Goal: Task Accomplishment & Management: Complete application form

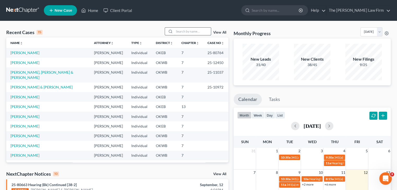
click at [195, 33] on input "search" at bounding box center [192, 32] width 37 height 8
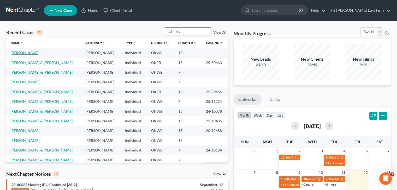
type input "mc"
click at [30, 52] on link "[PERSON_NAME]" at bounding box center [24, 53] width 29 height 4
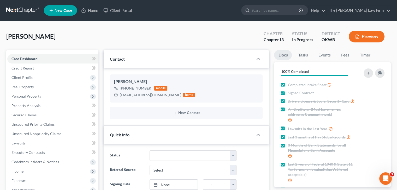
scroll to position [434, 0]
click at [79, 72] on link "Credit Report" at bounding box center [52, 68] width 91 height 9
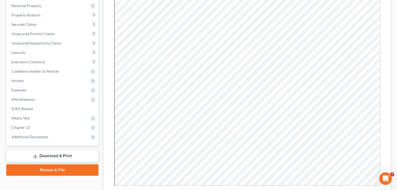
scroll to position [114, 0]
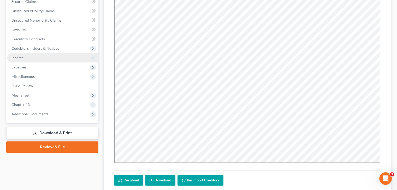
click at [24, 57] on span "Income" at bounding box center [52, 57] width 91 height 9
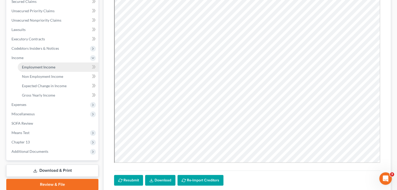
click at [49, 68] on span "Employment Income" at bounding box center [38, 67] width 33 height 4
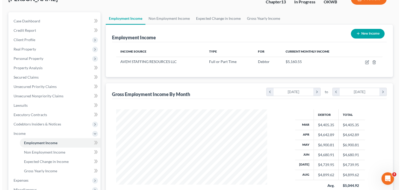
scroll to position [36, 0]
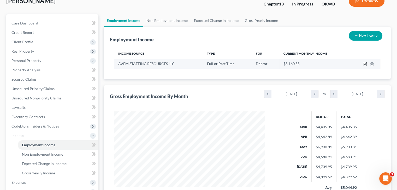
click at [366, 63] on icon "button" at bounding box center [365, 64] width 2 height 2
select select "0"
select select "37"
select select "2"
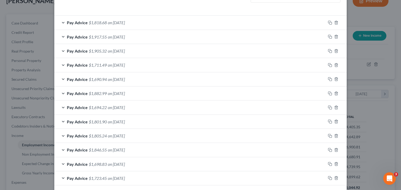
scroll to position [161, 0]
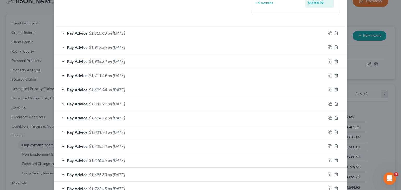
click at [108, 33] on span "on [DATE]" at bounding box center [116, 33] width 17 height 5
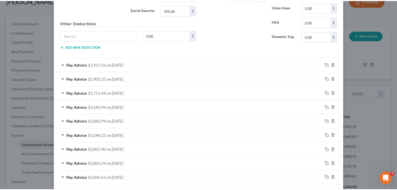
scroll to position [365, 0]
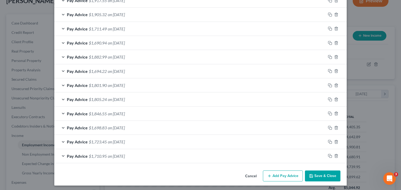
click at [318, 174] on button "Save & Close" at bounding box center [322, 176] width 35 height 11
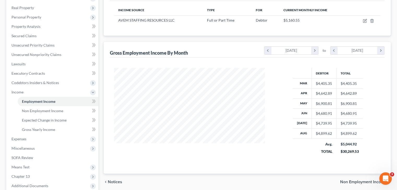
scroll to position [134, 0]
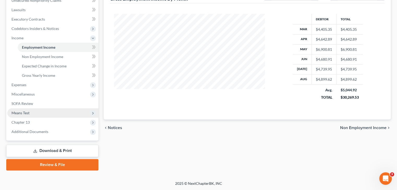
click at [57, 116] on span "Means Test" at bounding box center [52, 113] width 91 height 9
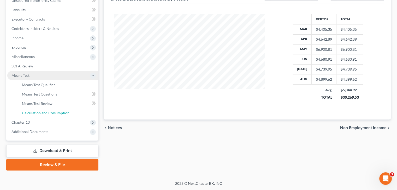
click at [57, 116] on link "Calculation and Presumption" at bounding box center [58, 113] width 81 height 9
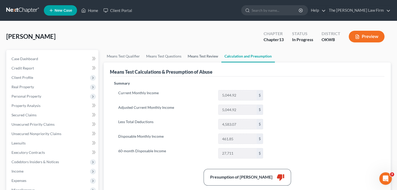
click at [195, 57] on link "Means Test Review" at bounding box center [202, 56] width 37 height 13
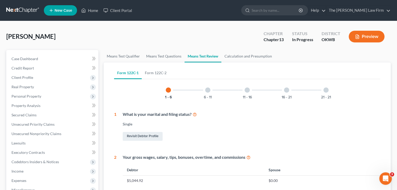
click at [207, 91] on div at bounding box center [207, 90] width 5 height 5
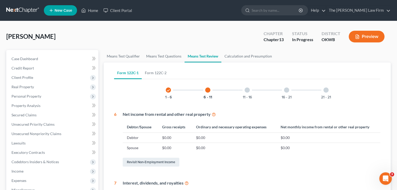
click at [246, 91] on div at bounding box center [247, 90] width 5 height 5
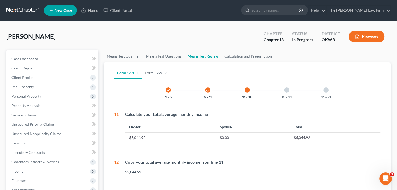
click at [287, 91] on div at bounding box center [286, 90] width 5 height 5
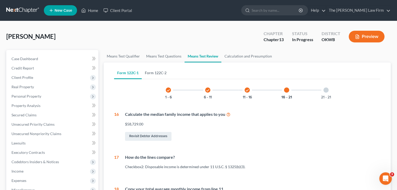
click at [153, 71] on link "Form 122C-2" at bounding box center [156, 73] width 28 height 13
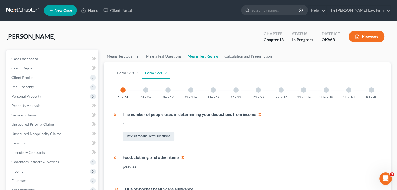
click at [144, 90] on div at bounding box center [145, 90] width 5 height 5
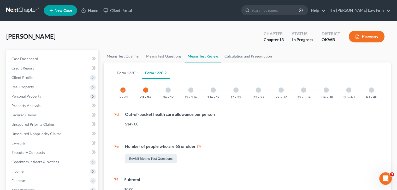
click at [167, 90] on div at bounding box center [167, 90] width 5 height 5
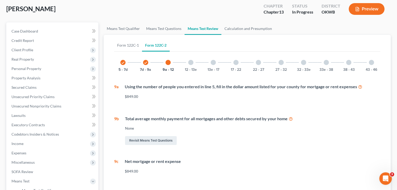
scroll to position [26, 0]
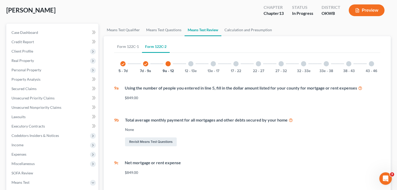
click at [190, 64] on div at bounding box center [190, 63] width 5 height 5
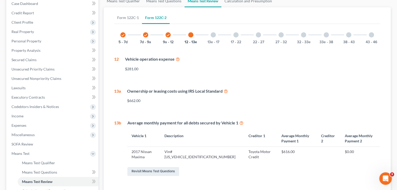
scroll to position [47, 0]
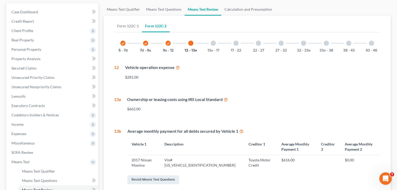
click at [212, 43] on div at bounding box center [213, 43] width 5 height 5
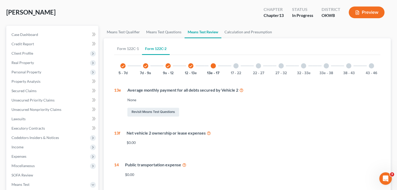
scroll to position [0, 0]
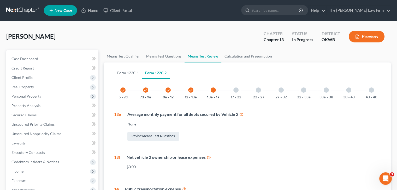
click at [235, 92] on div at bounding box center [235, 90] width 5 height 5
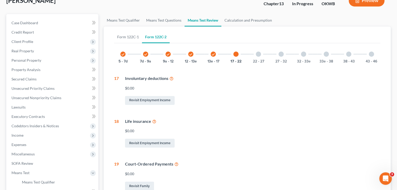
scroll to position [35, 0]
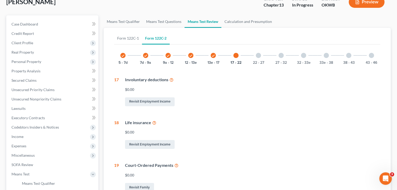
click at [259, 53] on div at bounding box center [258, 55] width 5 height 5
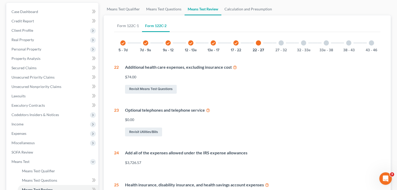
scroll to position [42, 0]
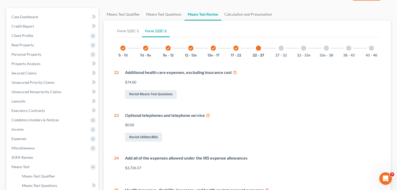
click at [280, 49] on div at bounding box center [280, 48] width 5 height 5
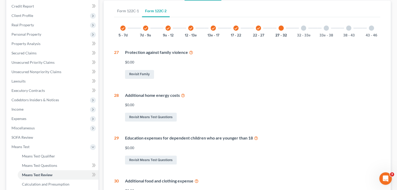
scroll to position [25, 0]
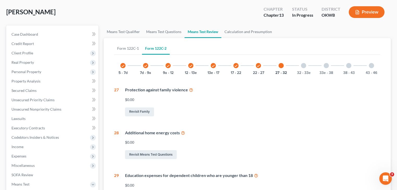
click at [305, 65] on div at bounding box center [303, 65] width 5 height 5
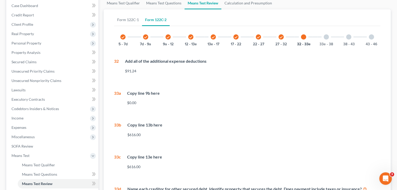
scroll to position [53, 0]
click at [327, 36] on div at bounding box center [326, 36] width 5 height 5
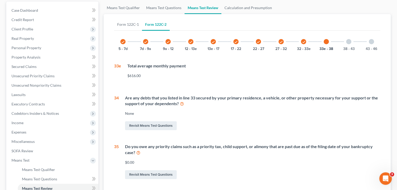
scroll to position [48, 0]
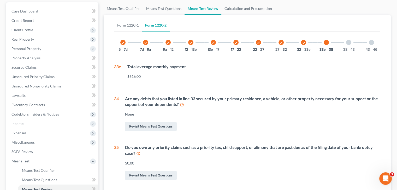
click at [350, 42] on div at bounding box center [348, 42] width 5 height 5
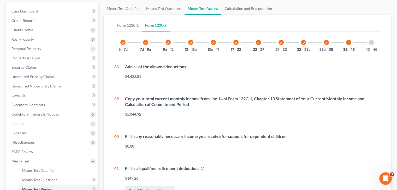
click at [371, 42] on div at bounding box center [371, 42] width 5 height 5
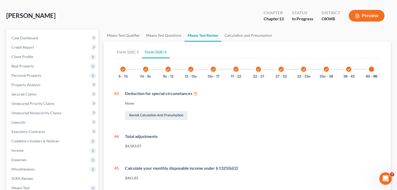
scroll to position [19, 0]
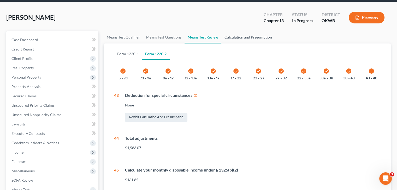
click at [253, 35] on link "Calculation and Presumption" at bounding box center [248, 37] width 54 height 13
